Goal: Task Accomplishment & Management: Use online tool/utility

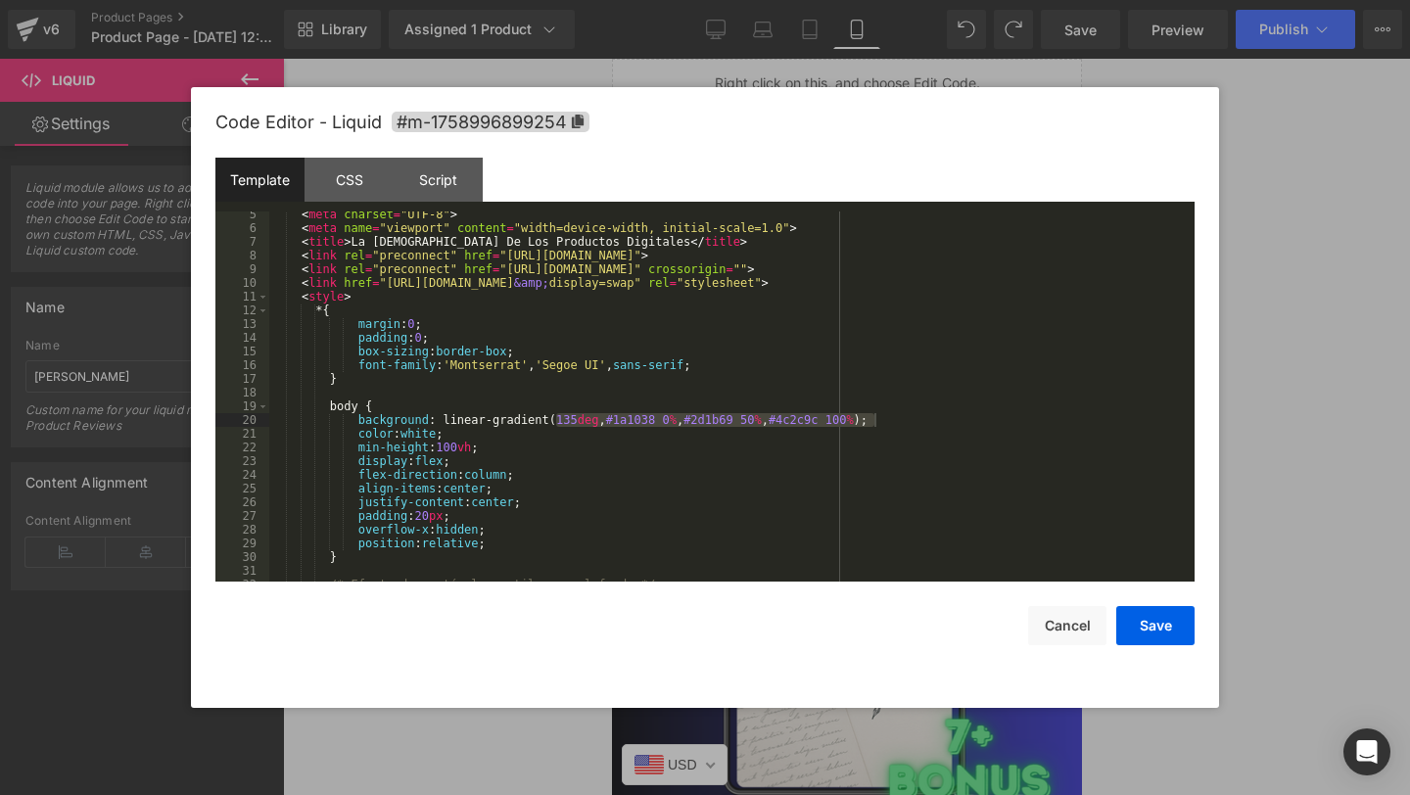
scroll to position [59, 0]
click at [1054, 624] on button "Cancel" at bounding box center [1067, 625] width 78 height 39
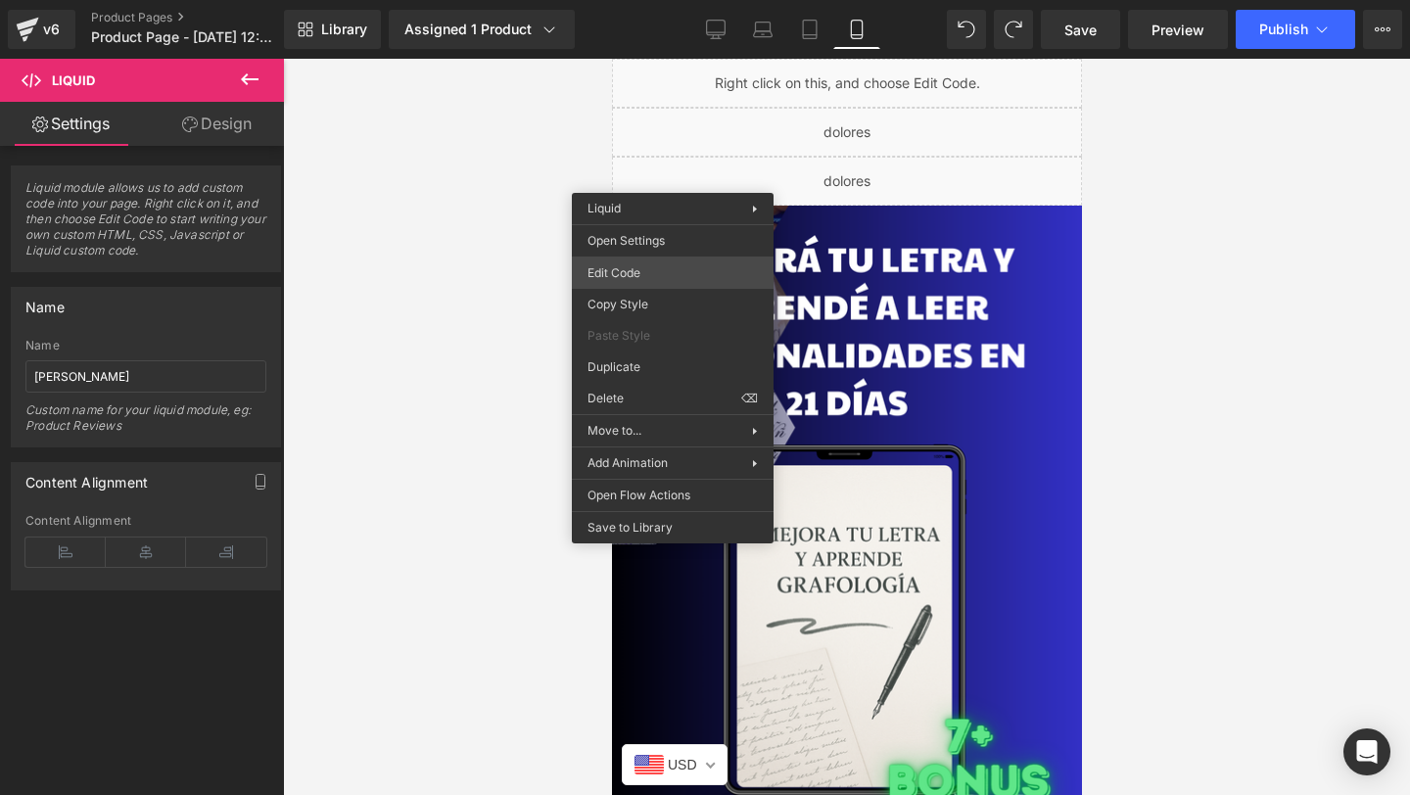
click at [641, 0] on div "Liquid You are previewing how the will restyle your page. You can not edit Elem…" at bounding box center [705, 0] width 1410 height 0
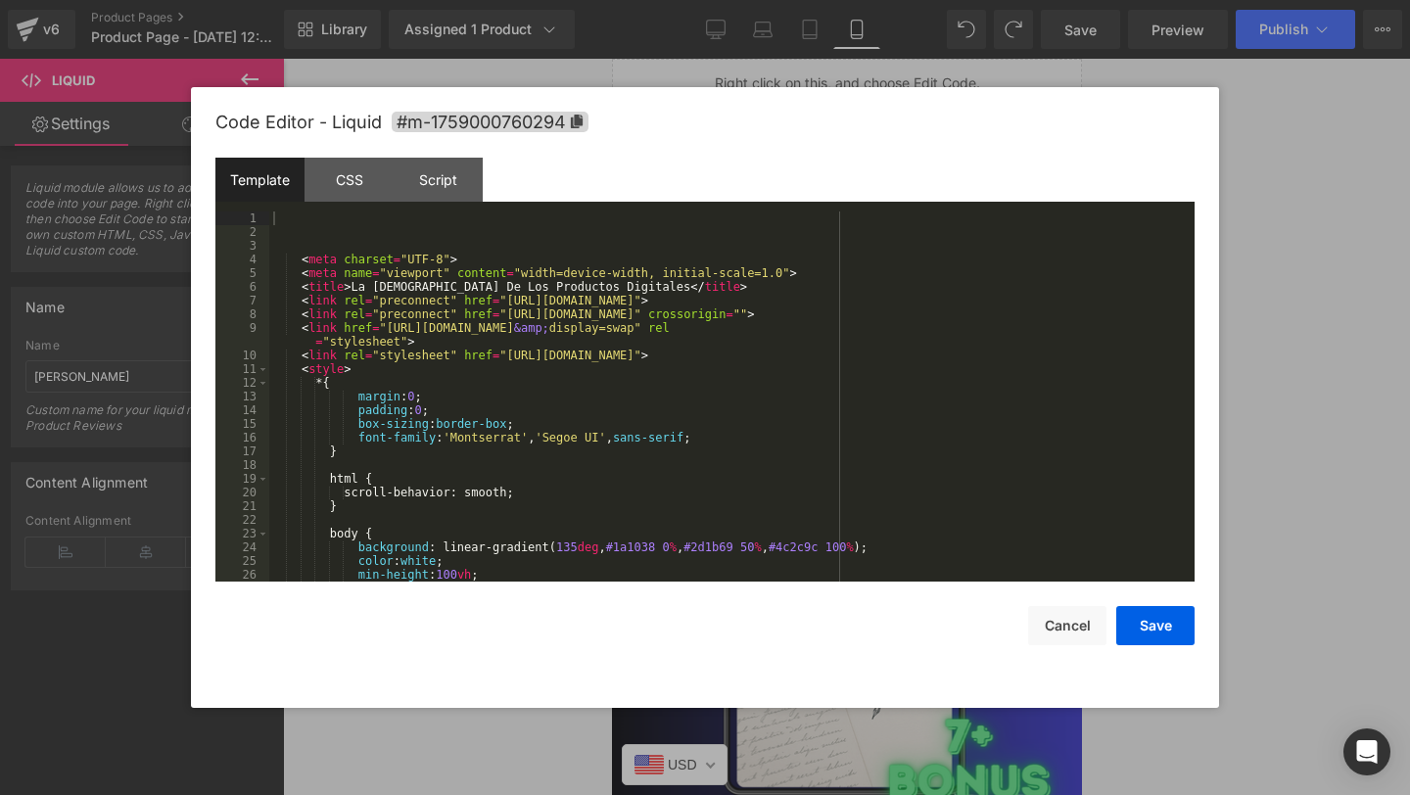
click at [418, 210] on div "Template CSS Script Data" at bounding box center [704, 185] width 979 height 54
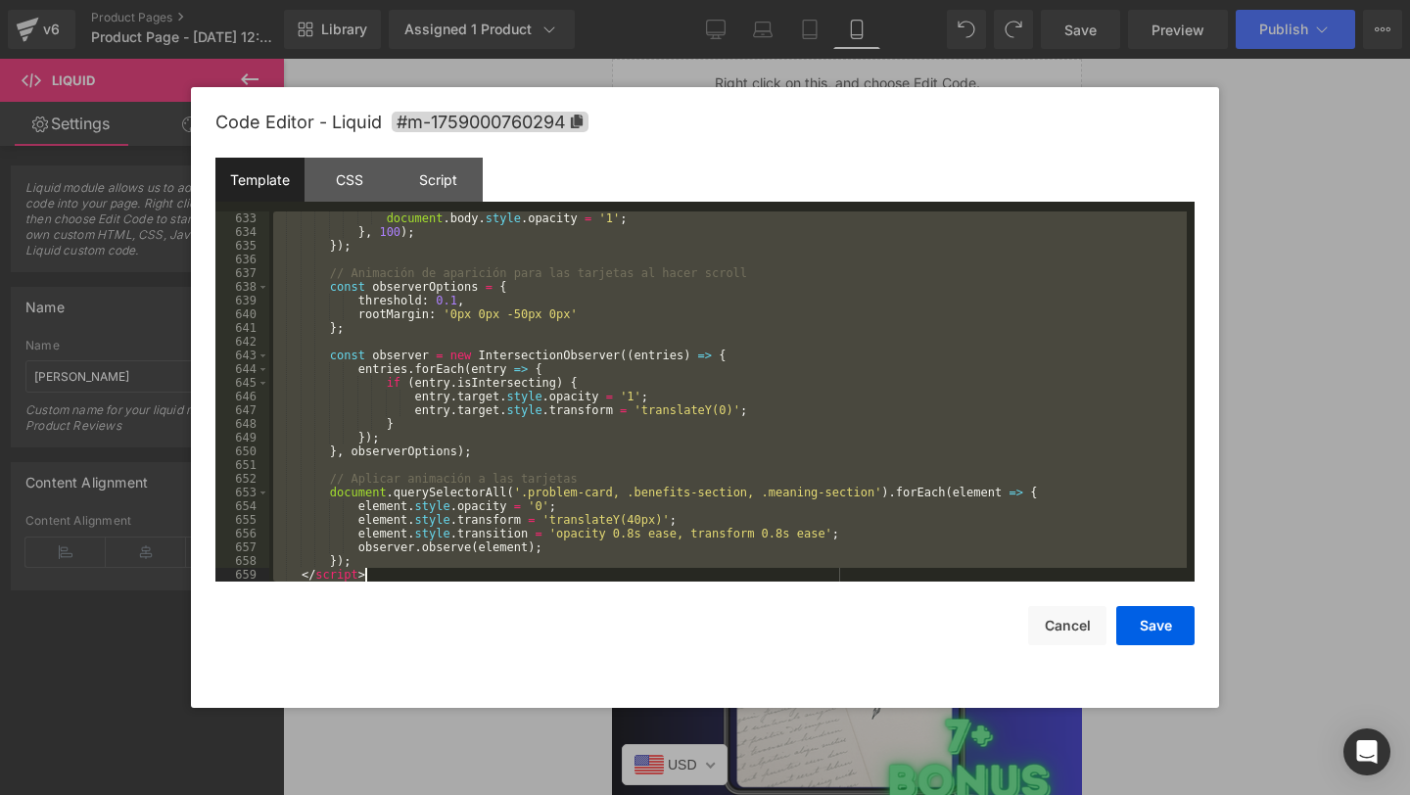
scroll to position [8743, 0]
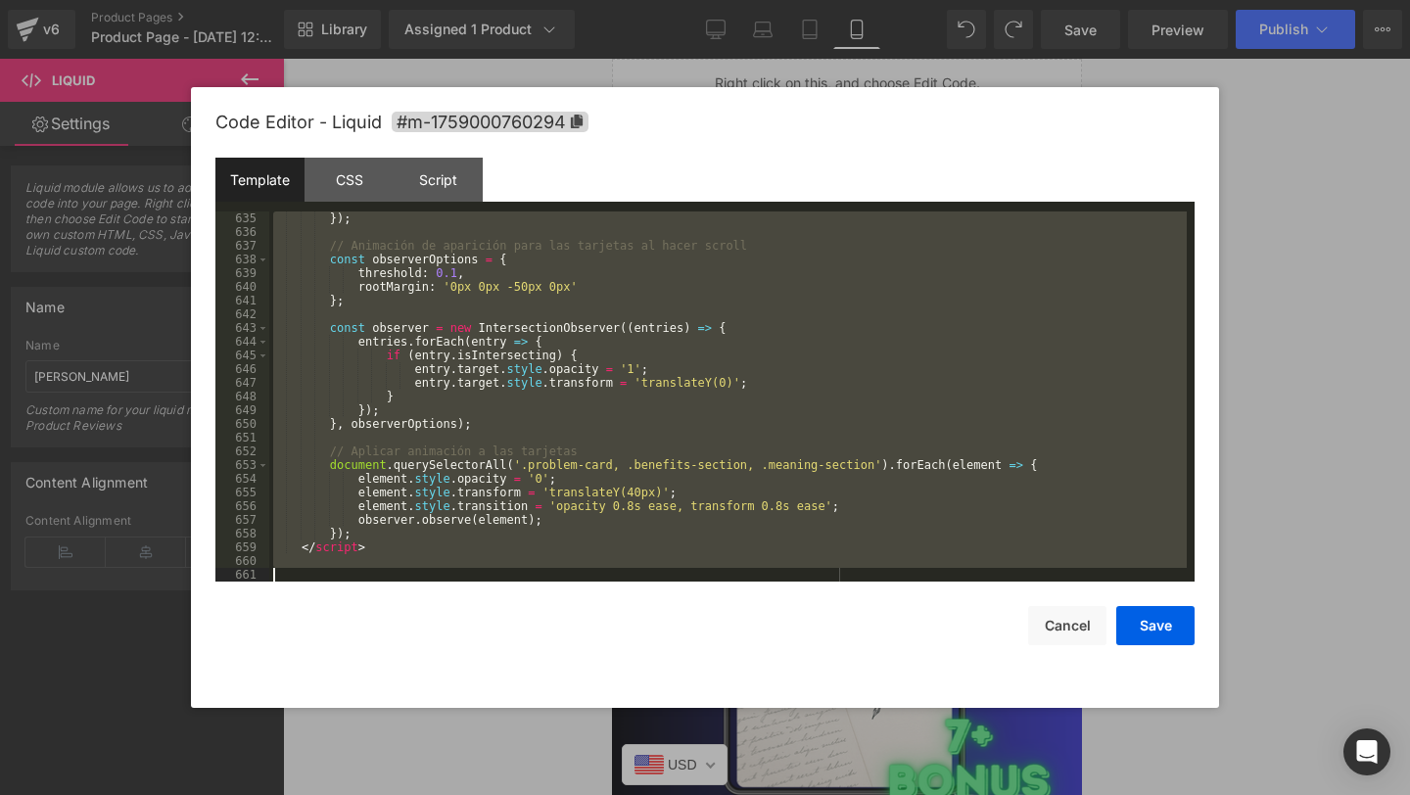
drag, startPoint x: 406, startPoint y: 222, endPoint x: 448, endPoint y: 631, distance: 411.3
click at [448, 631] on div "Code Editor - Liquid #m-1759000760294 Template CSS Script Data 635 636 637 638 …" at bounding box center [704, 397] width 979 height 621
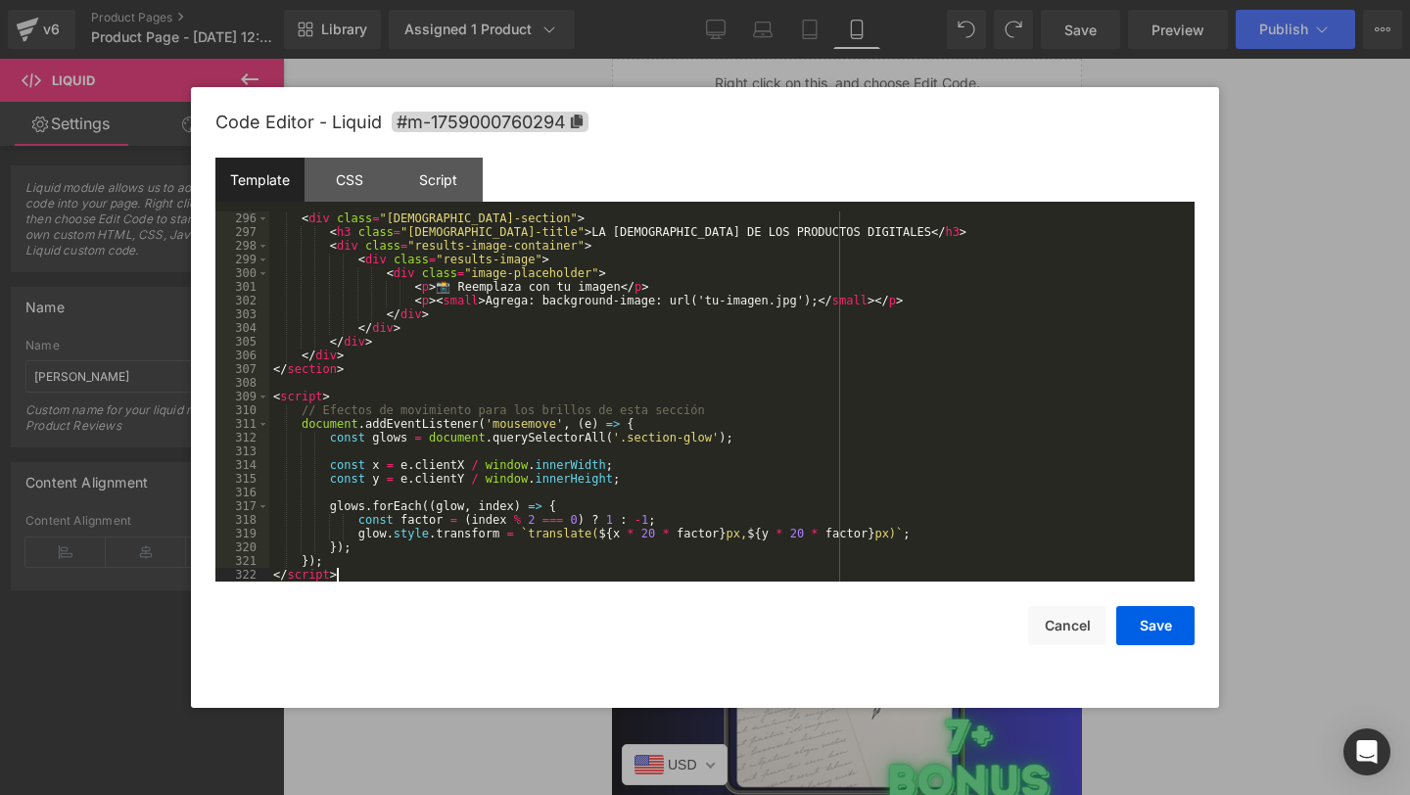
scroll to position [4043, 0]
click at [1158, 631] on button "Save" at bounding box center [1155, 625] width 78 height 39
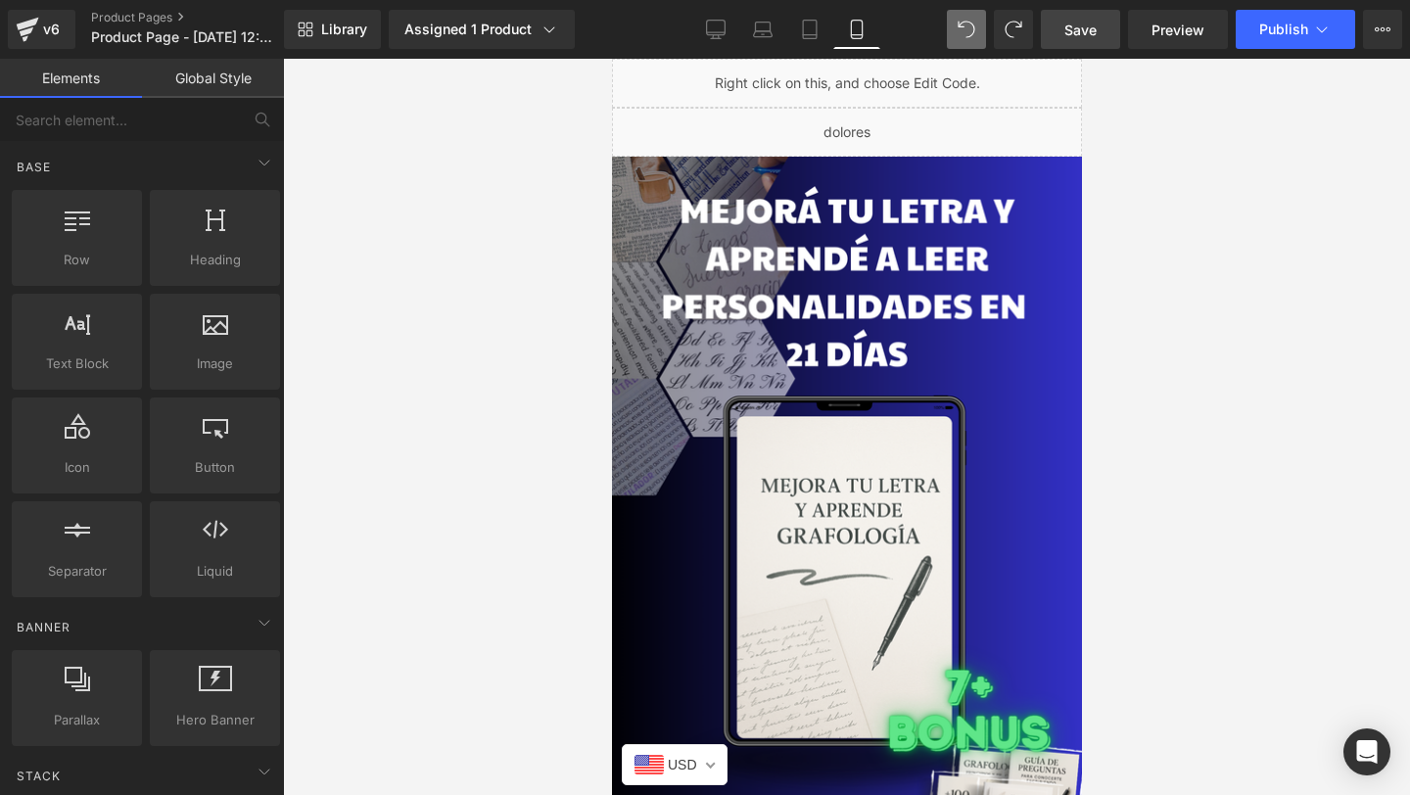
click at [1073, 37] on span "Save" at bounding box center [1080, 30] width 32 height 21
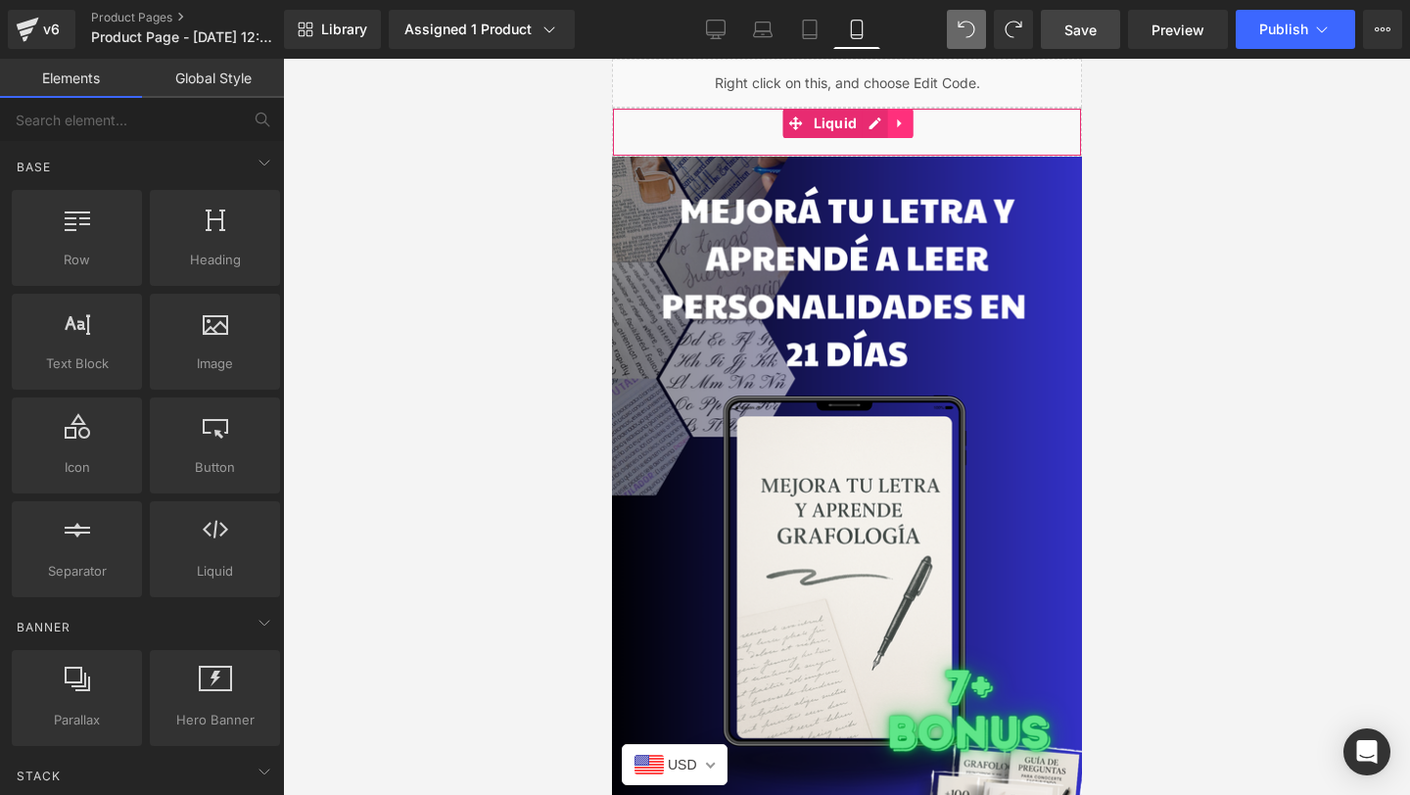
click at [897, 124] on icon at bounding box center [898, 123] width 4 height 9
click at [880, 132] on link at bounding box center [885, 123] width 25 height 29
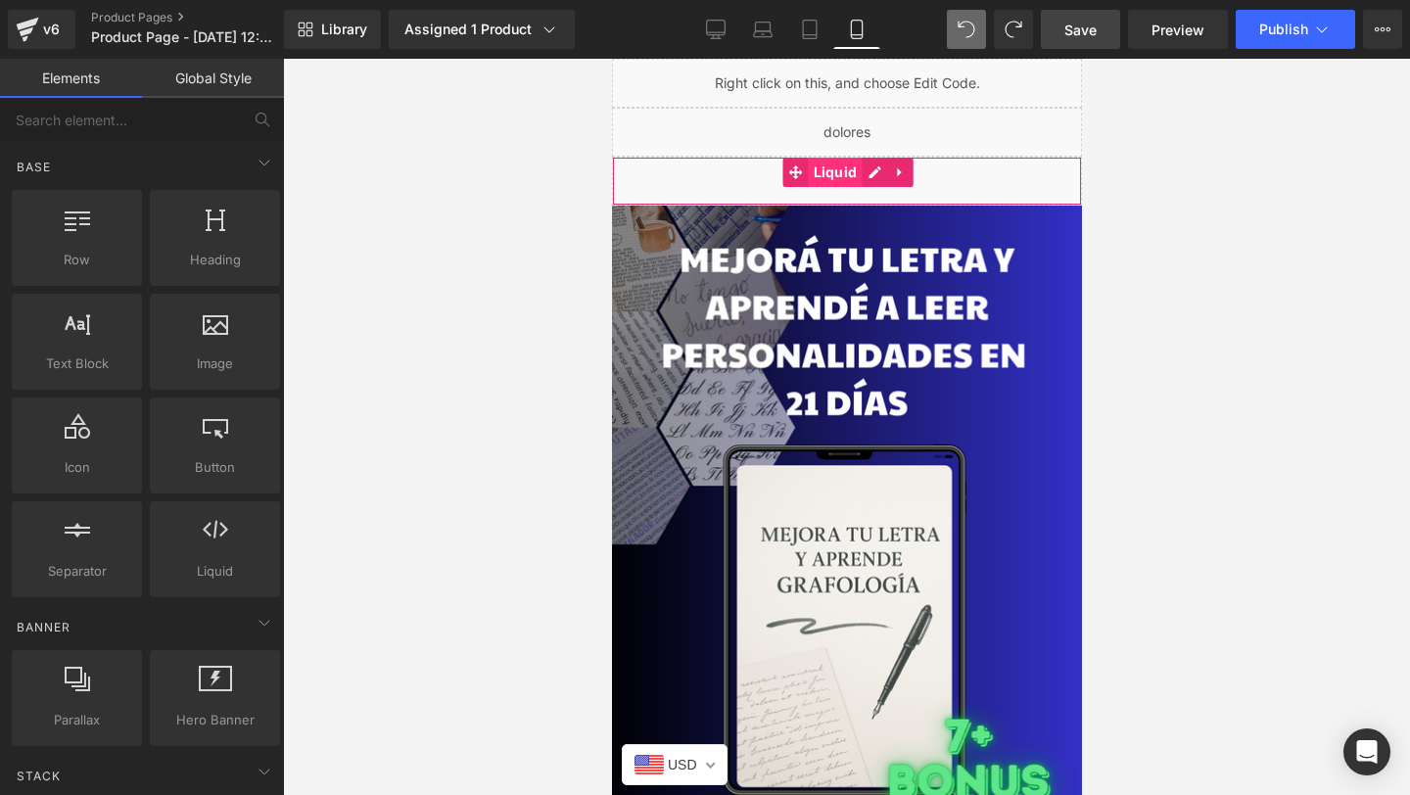
click at [829, 186] on span "Liquid" at bounding box center [835, 172] width 54 height 29
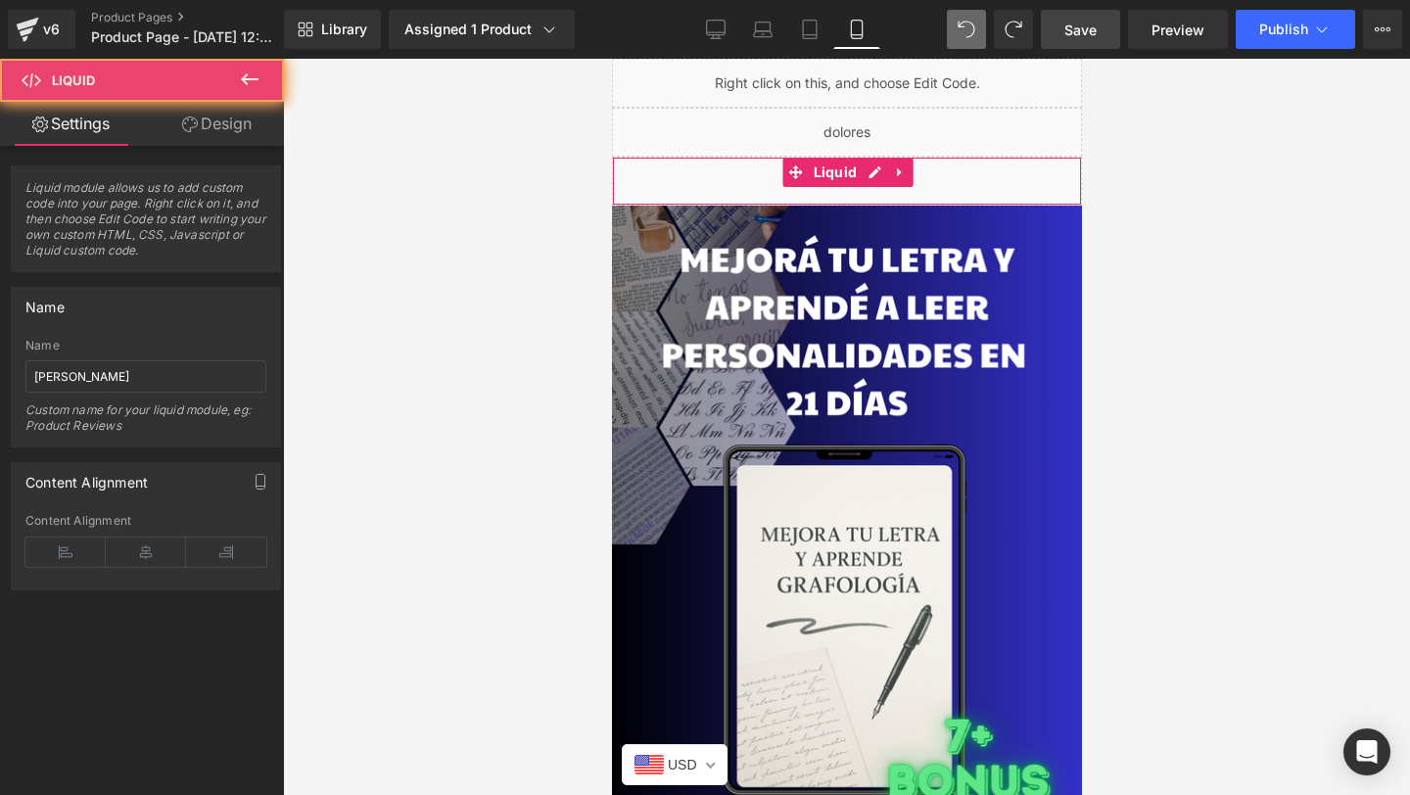
click at [738, 185] on div "Liquid" at bounding box center [846, 181] width 470 height 49
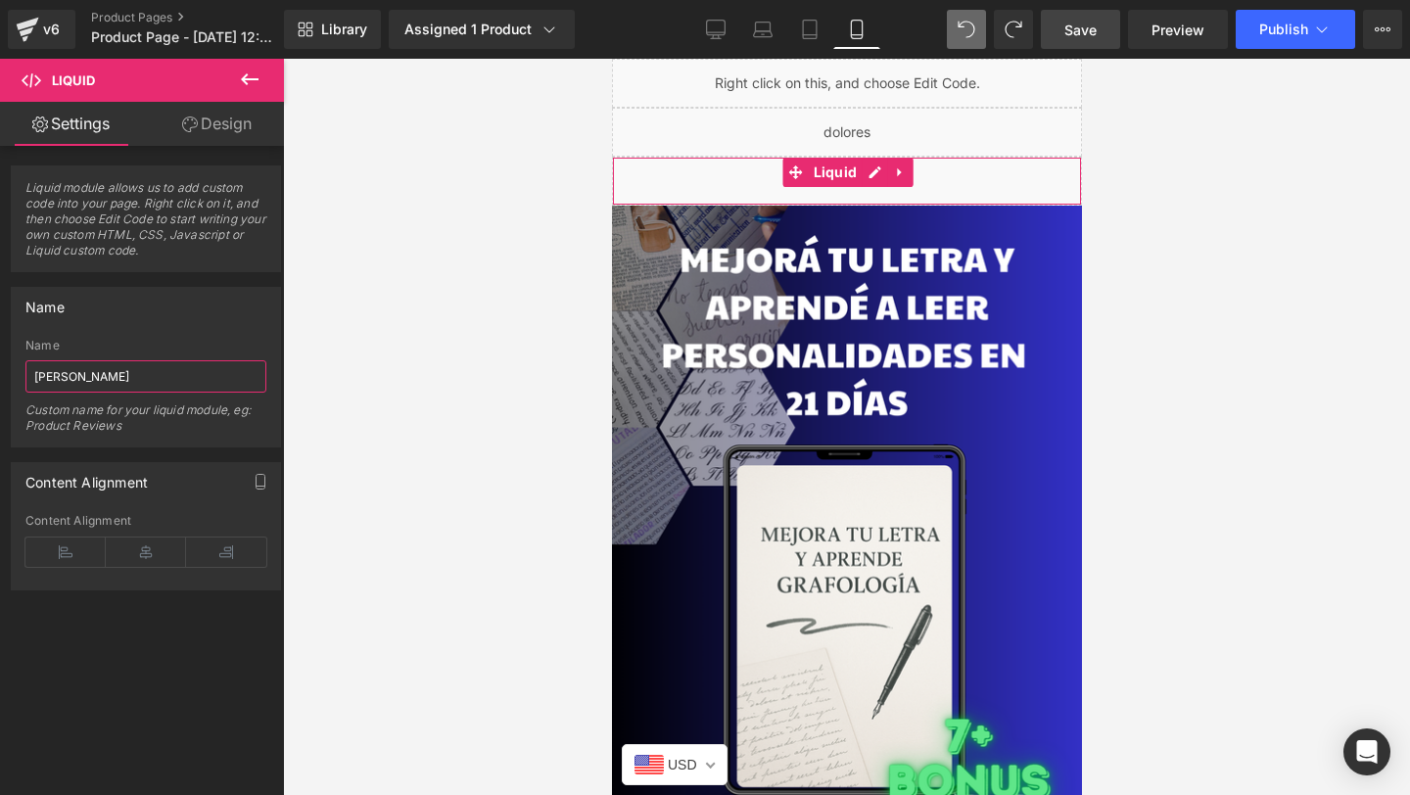
click at [168, 382] on input "[PERSON_NAME]" at bounding box center [145, 376] width 241 height 32
type input "el mejor modelo"
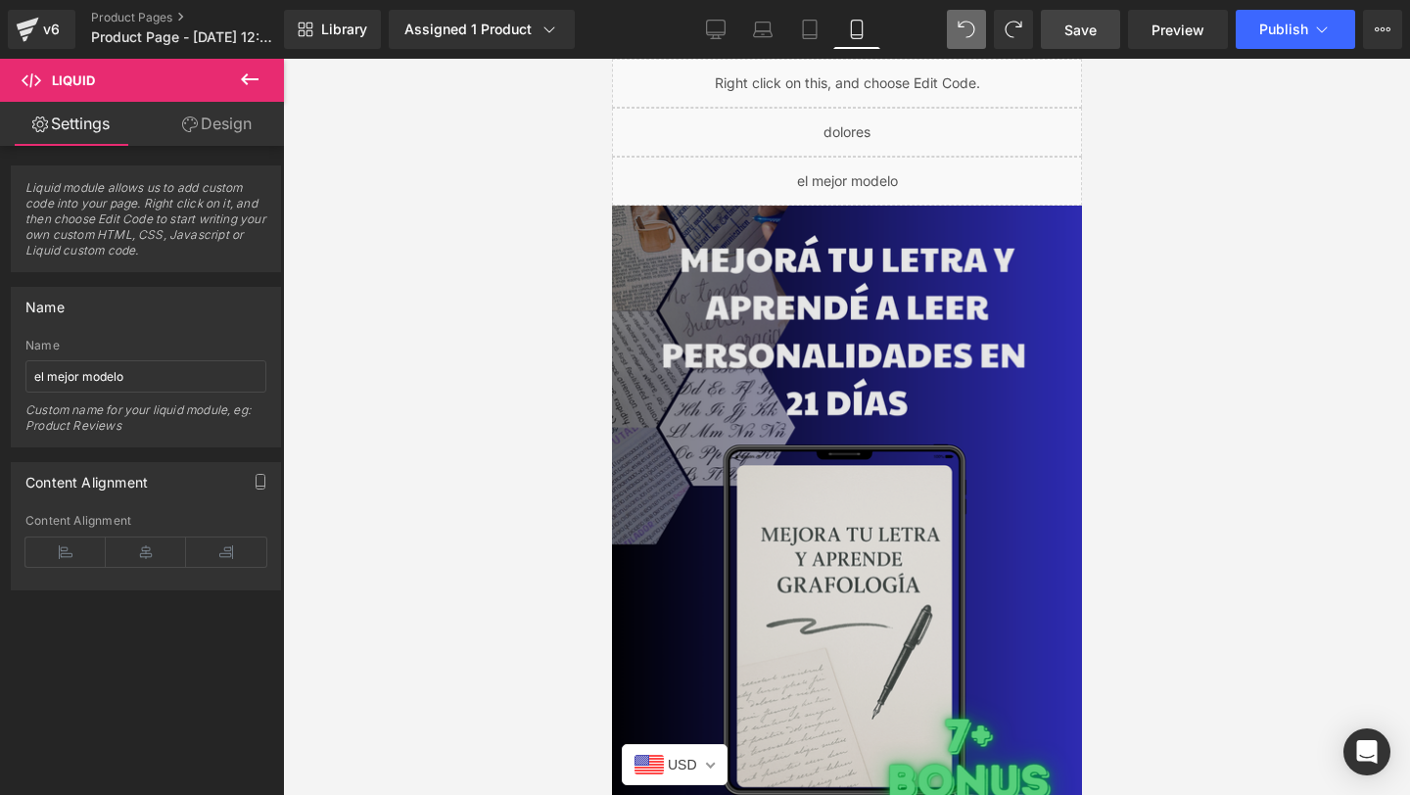
click at [625, 322] on img at bounding box center [845, 596] width 499 height 780
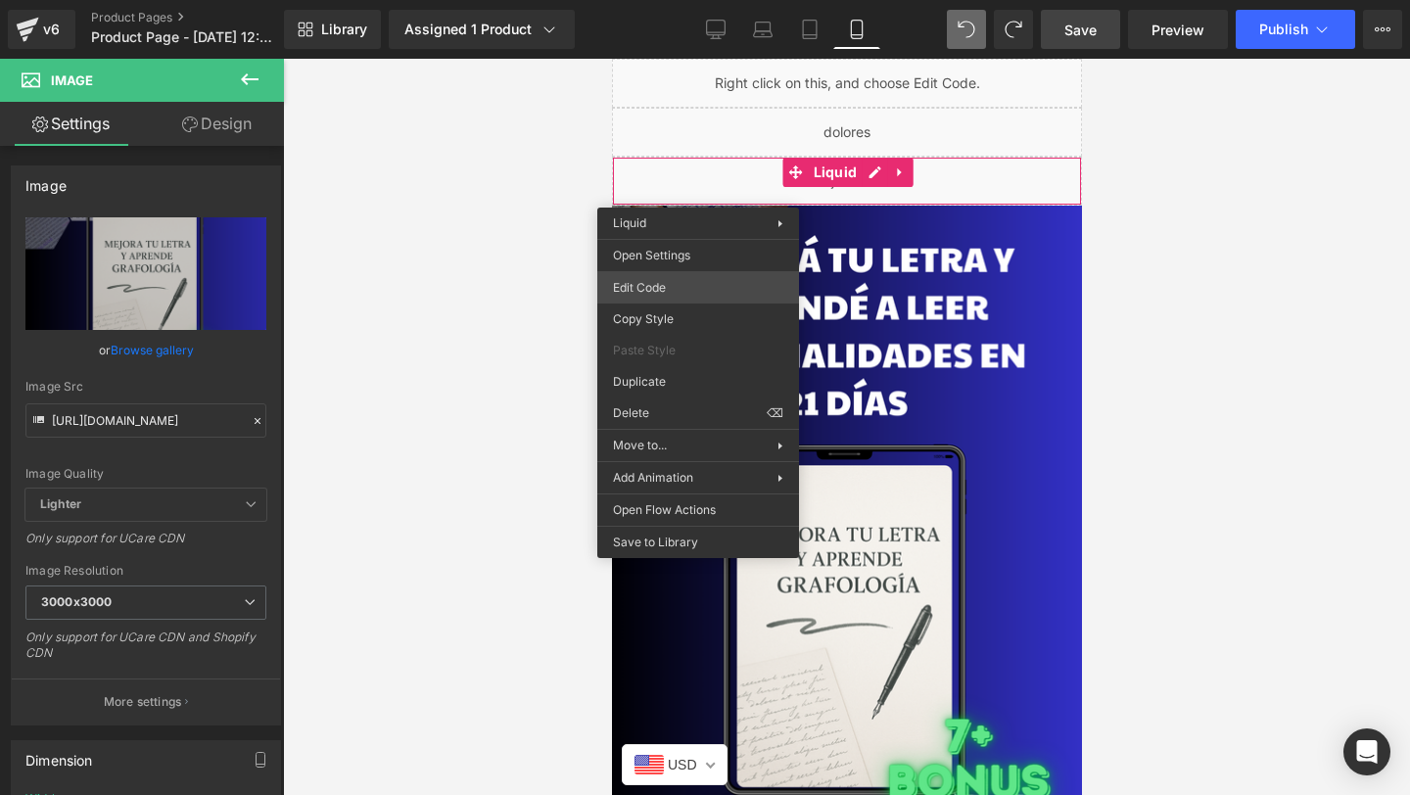
click at [666, 0] on div "Liquid You are previewing how the will restyle your page. You can not edit Elem…" at bounding box center [705, 0] width 1410 height 0
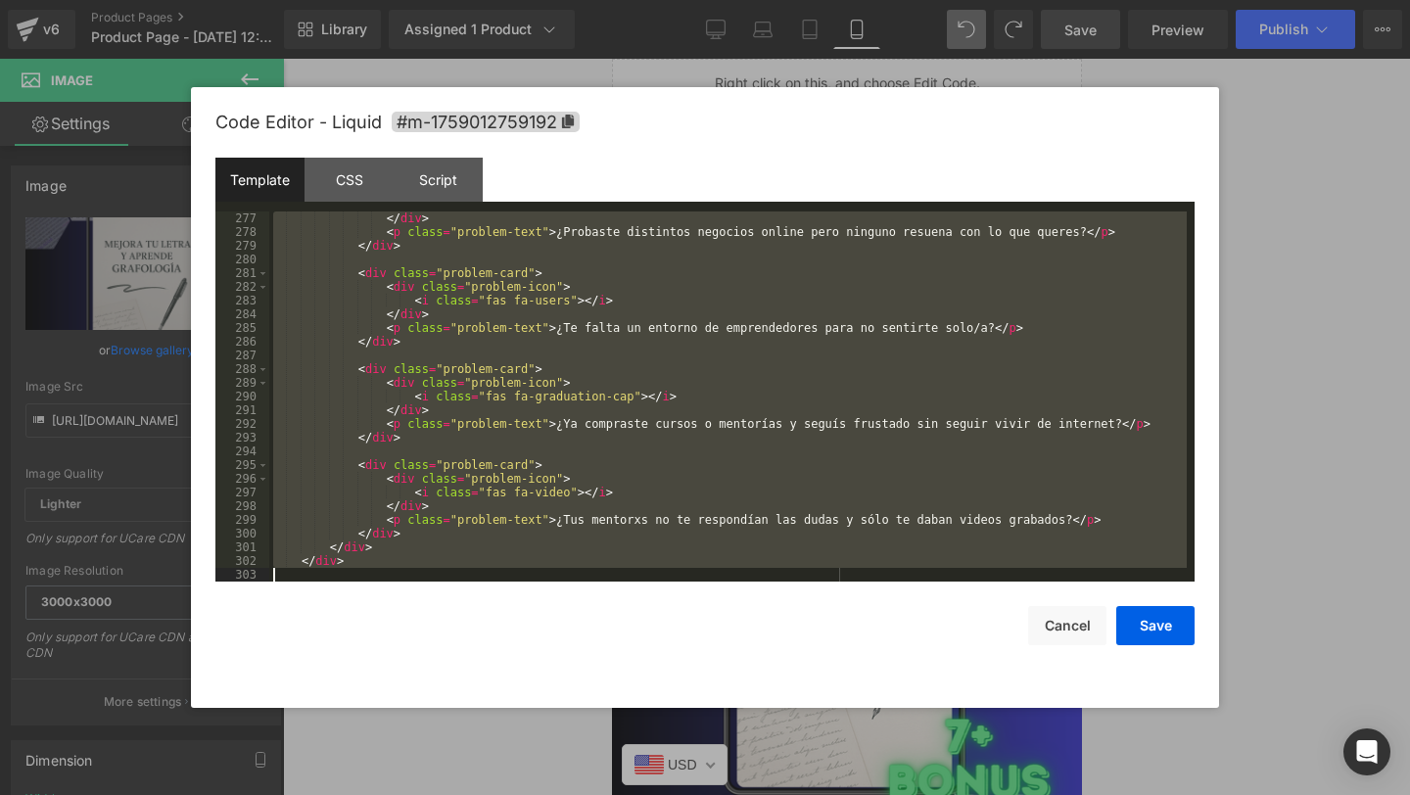
scroll to position [4481, 0]
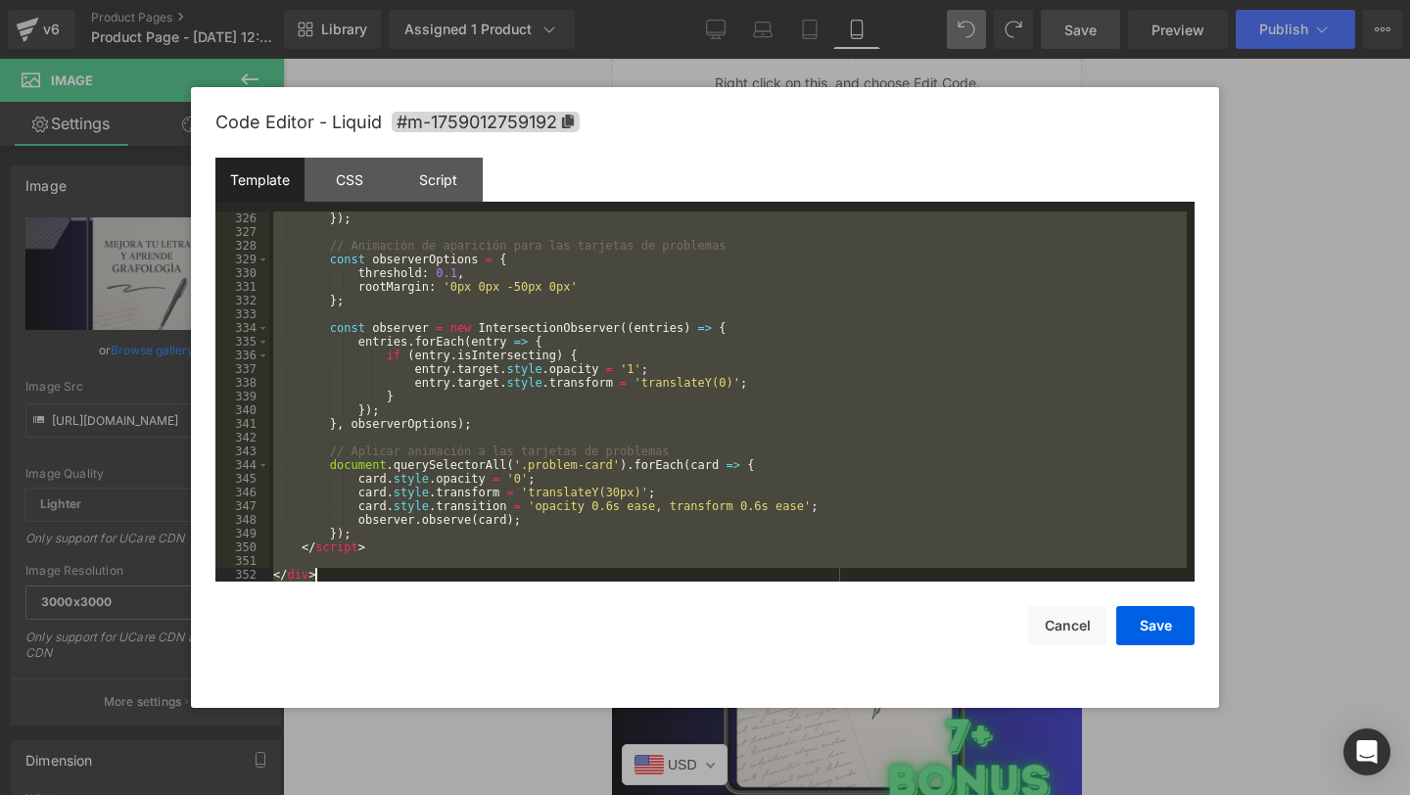
drag, startPoint x: 275, startPoint y: 220, endPoint x: 750, endPoint y: 794, distance: 744.6
click at [750, 794] on body "Liquid You are previewing how the will restyle your page. You can not edit Elem…" at bounding box center [705, 397] width 1410 height 795
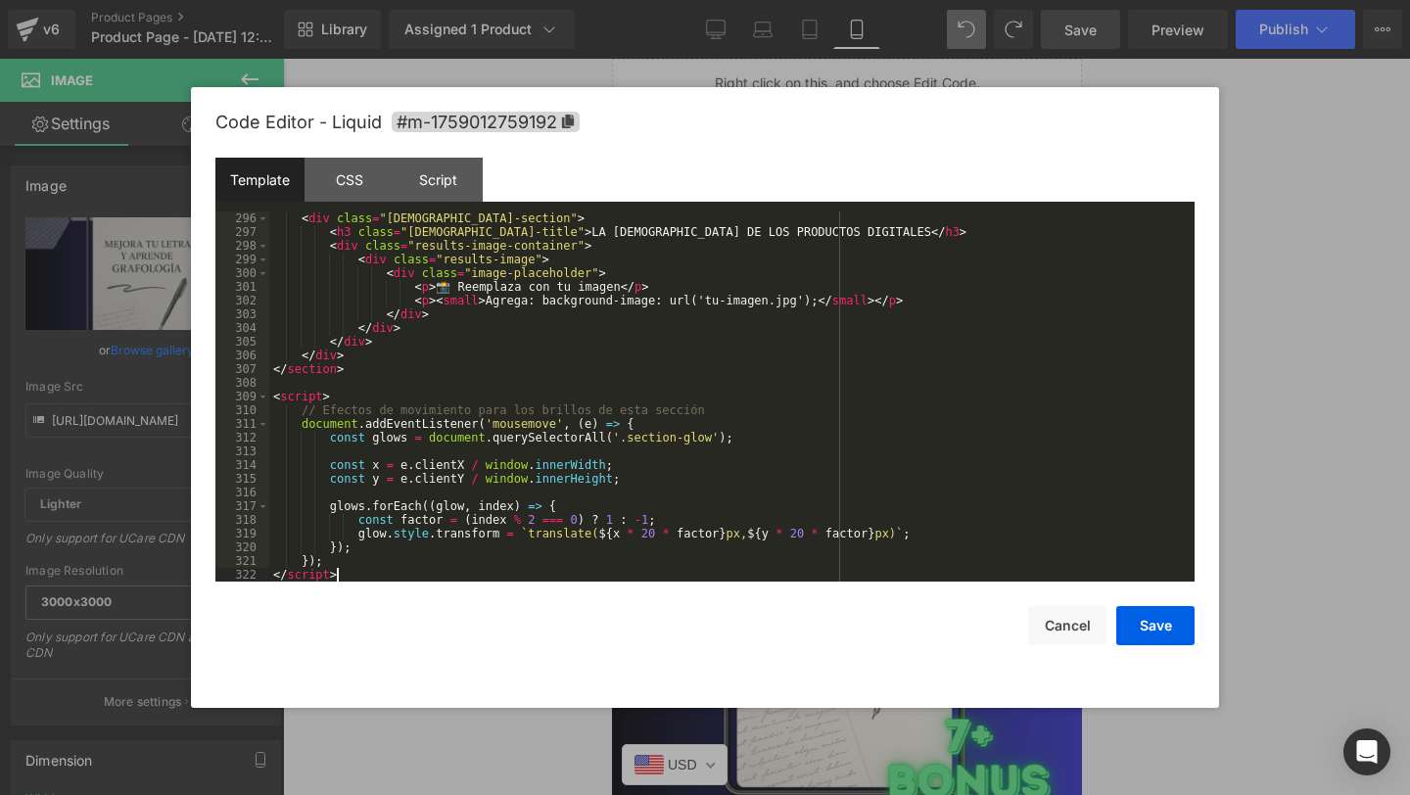
scroll to position [4043, 0]
click at [1172, 627] on button "Save" at bounding box center [1155, 625] width 78 height 39
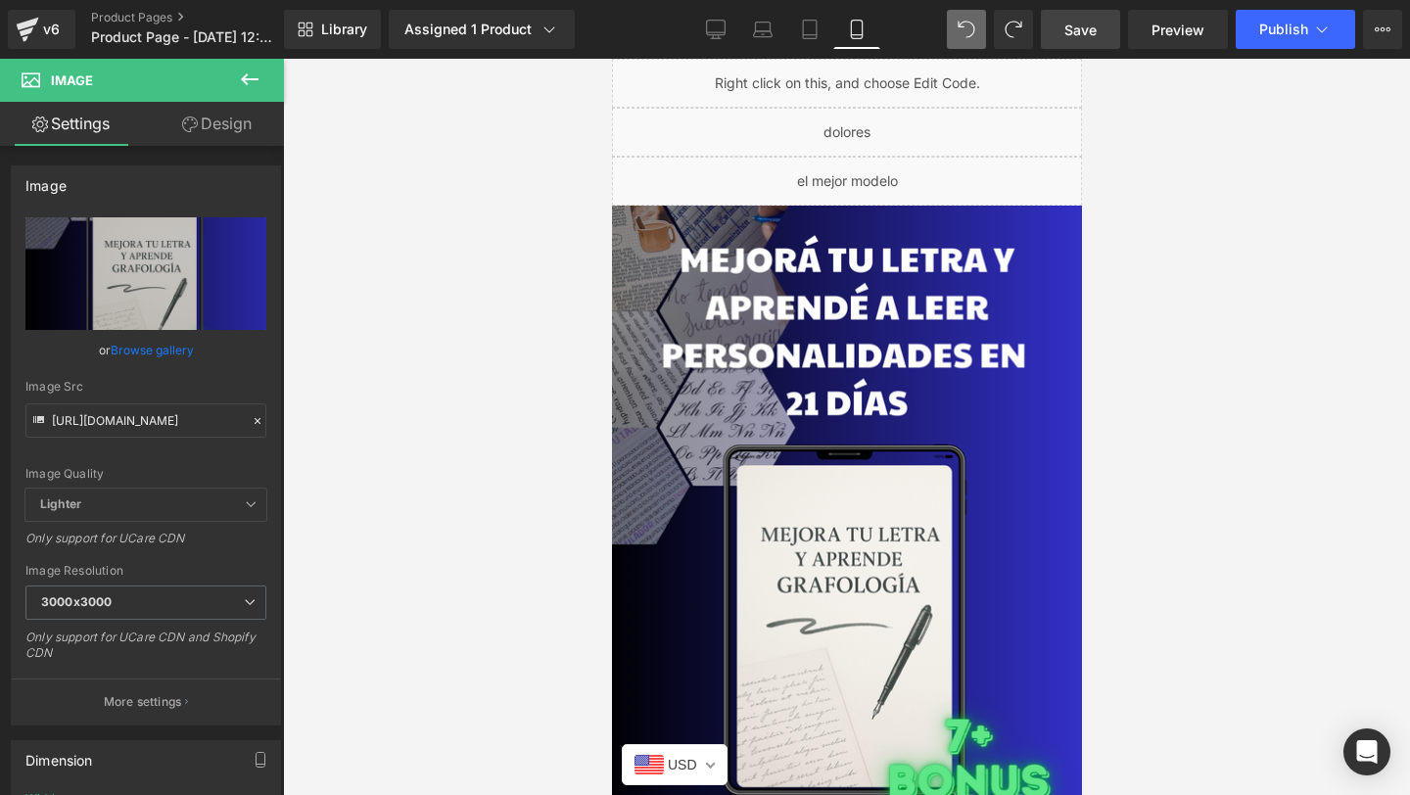
click at [1110, 31] on link "Save" at bounding box center [1080, 29] width 79 height 39
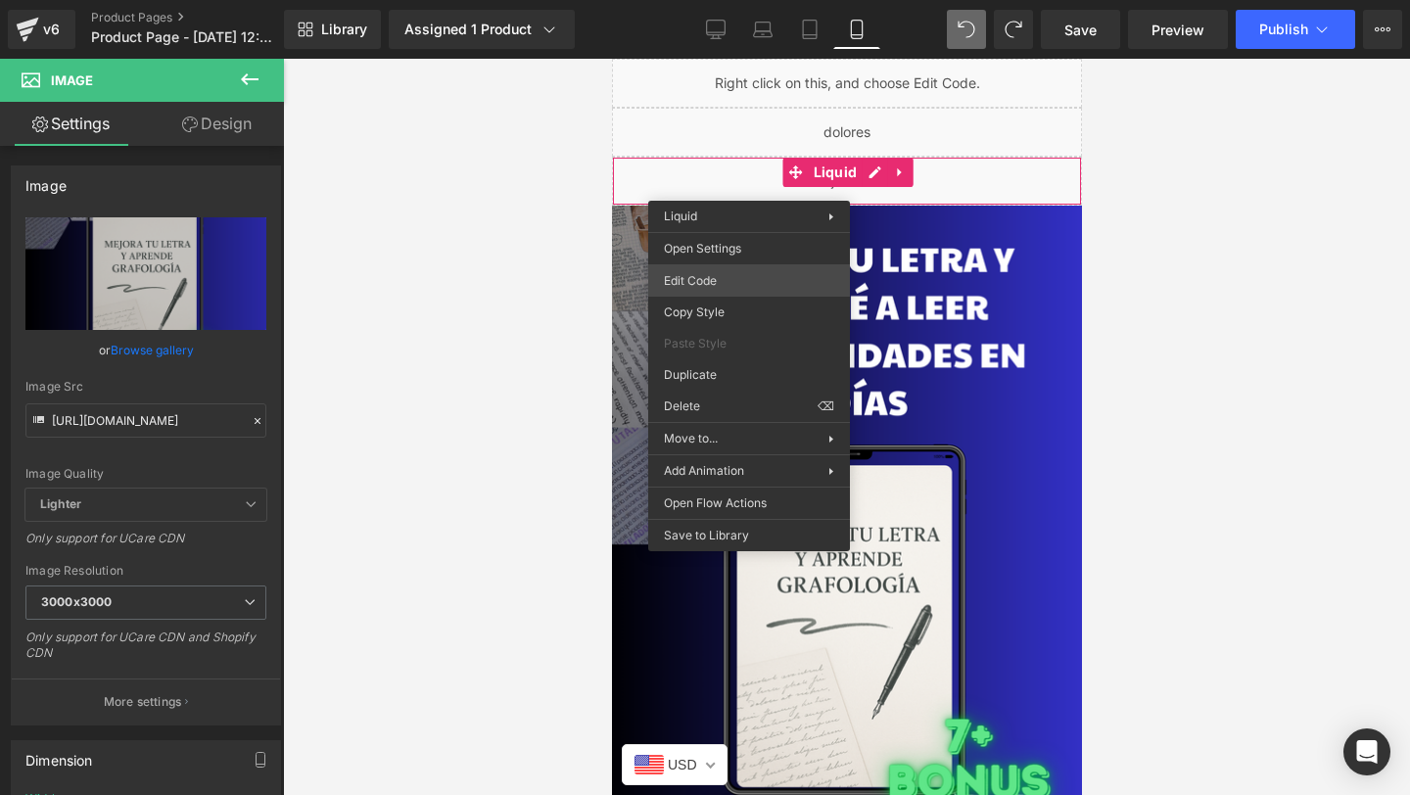
click at [719, 0] on div "Liquid You are previewing how the will restyle your page. You can not edit Elem…" at bounding box center [705, 0] width 1410 height 0
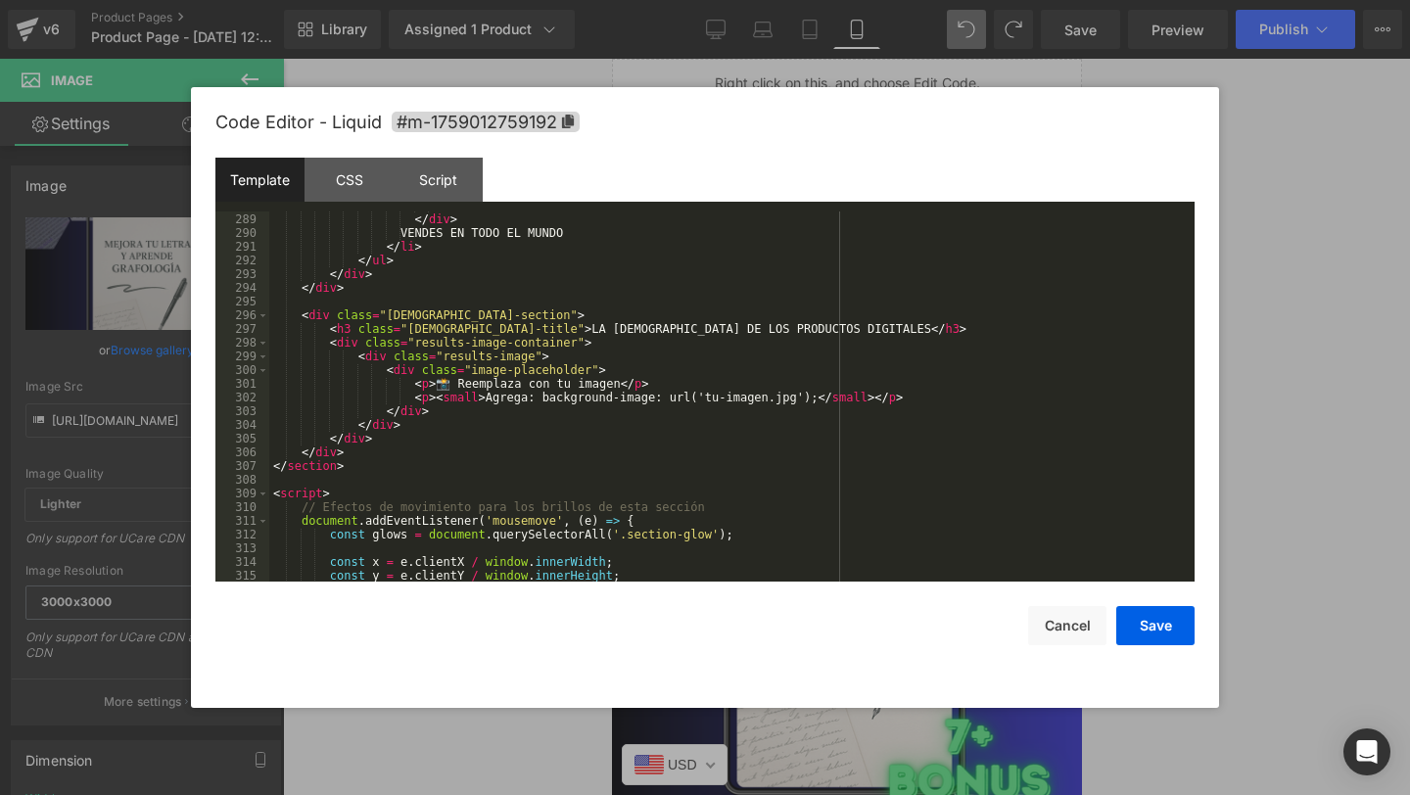
scroll to position [3797, 0]
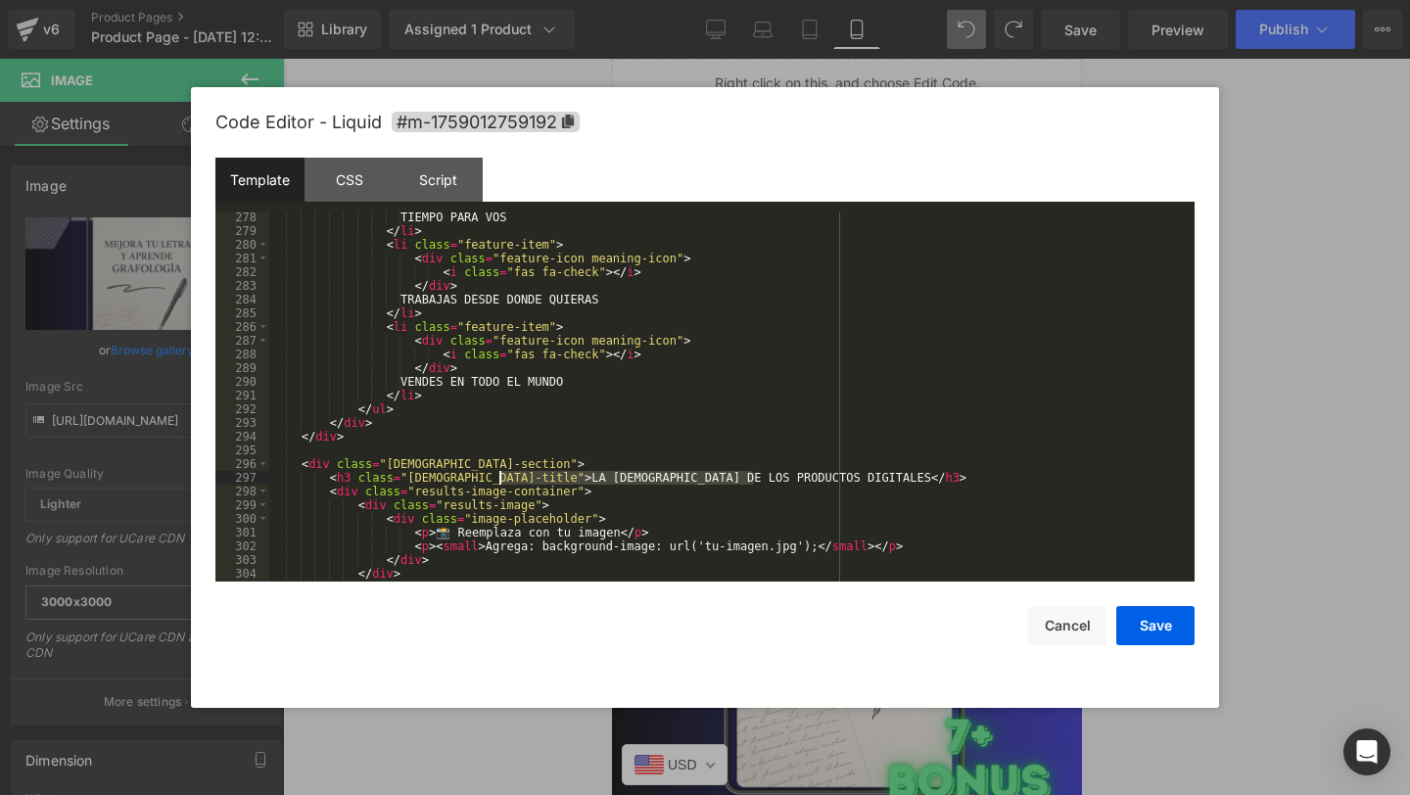
drag, startPoint x: 753, startPoint y: 477, endPoint x: 501, endPoint y: 480, distance: 251.6
click at [501, 480] on div "TIEMPO PARA VOS </ li > < li class = "feature-item" > < div class = "feature-ic…" at bounding box center [727, 408] width 917 height 397
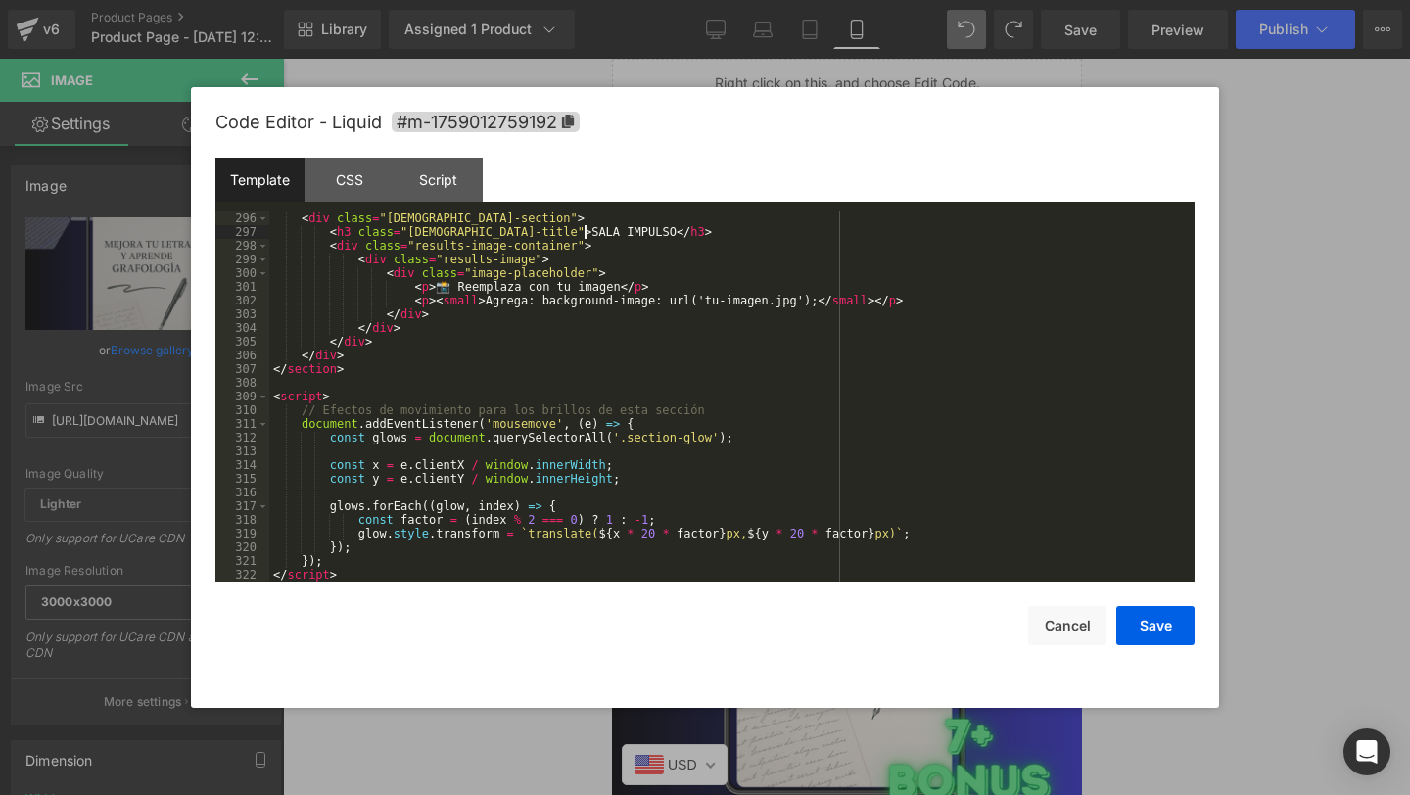
scroll to position [4043, 0]
click at [1179, 628] on button "Save" at bounding box center [1155, 625] width 78 height 39
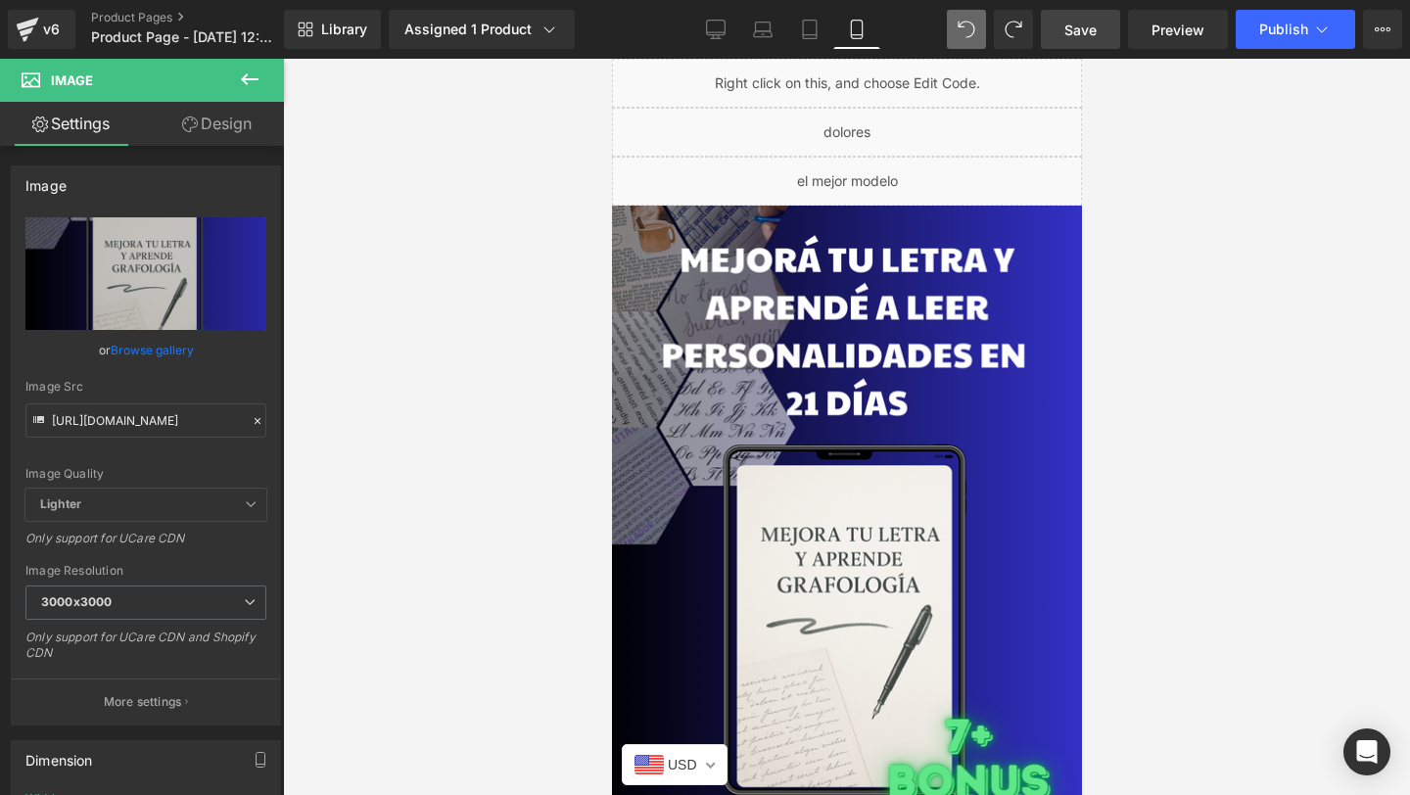
click at [1095, 24] on span "Save" at bounding box center [1080, 30] width 32 height 21
